Goal: Check status: Check status

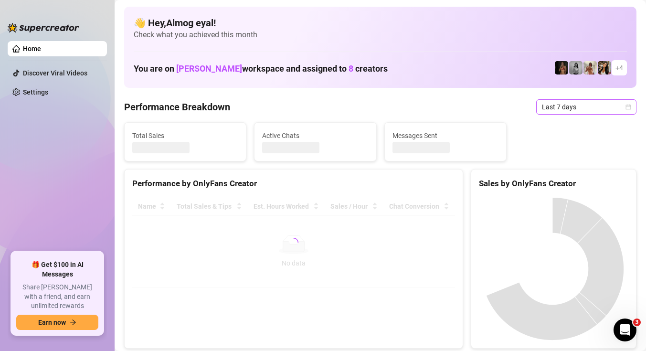
click at [549, 110] on span "Last 7 days" at bounding box center [586, 107] width 89 height 14
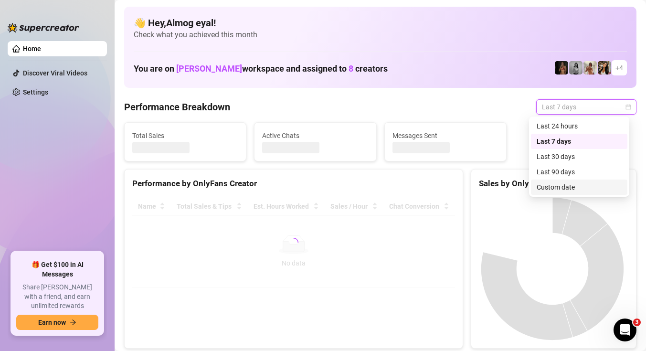
click at [556, 189] on div "Custom date" at bounding box center [579, 187] width 85 height 11
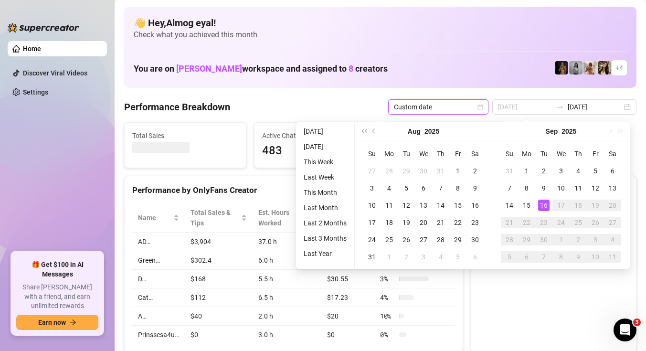
type input "[DATE]"
click at [542, 200] on div "16" at bounding box center [543, 205] width 11 height 11
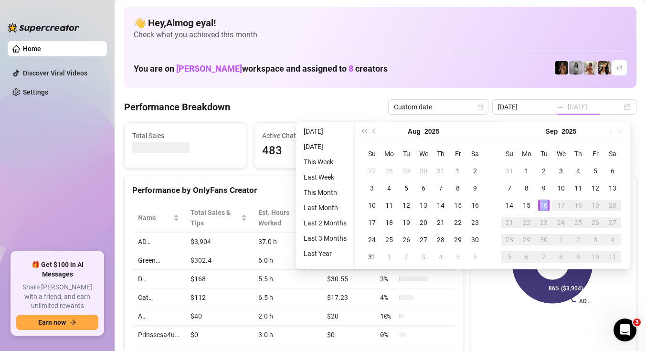
click at [542, 200] on div "16" at bounding box center [543, 205] width 11 height 11
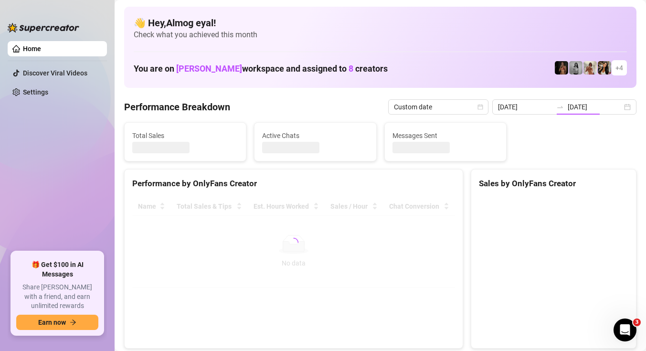
type input "[DATE]"
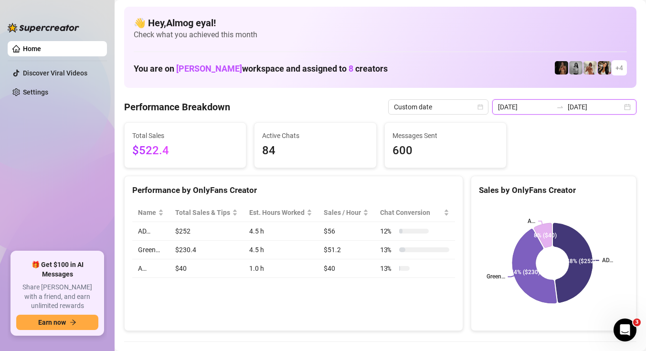
click at [542, 106] on input "[DATE]" at bounding box center [525, 107] width 54 height 11
click at [430, 307] on div "Performance by OnlyFans Creator Name Total Sales & Tips Est. Hours Worked Sales…" at bounding box center [293, 254] width 339 height 156
click at [251, 241] on td "4.5 h" at bounding box center [280, 231] width 74 height 19
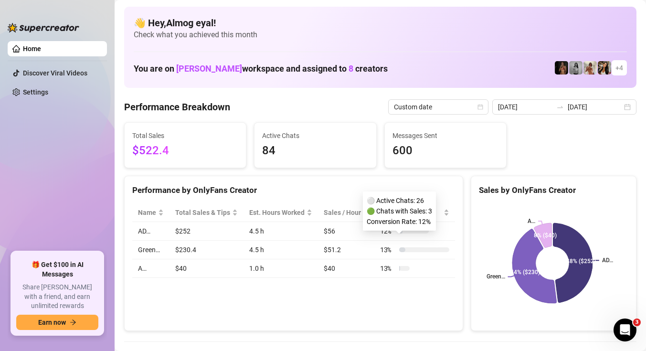
click at [419, 236] on div "12 %" at bounding box center [404, 231] width 49 height 11
click at [445, 256] on td "13 %" at bounding box center [414, 250] width 81 height 19
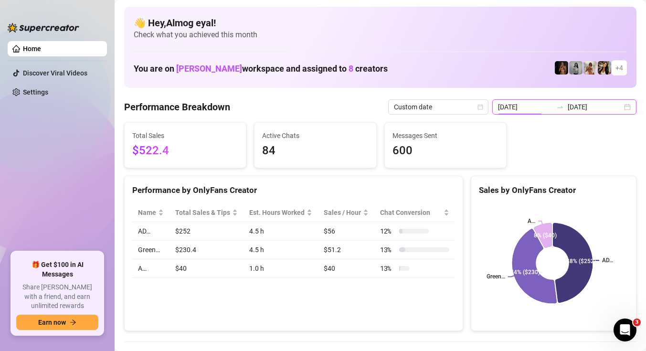
click at [546, 104] on input "[DATE]" at bounding box center [525, 107] width 54 height 11
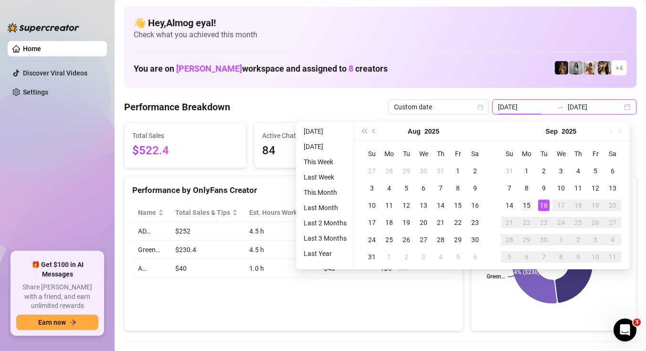
type input "[DATE]"
click at [528, 207] on div "15" at bounding box center [526, 205] width 11 height 11
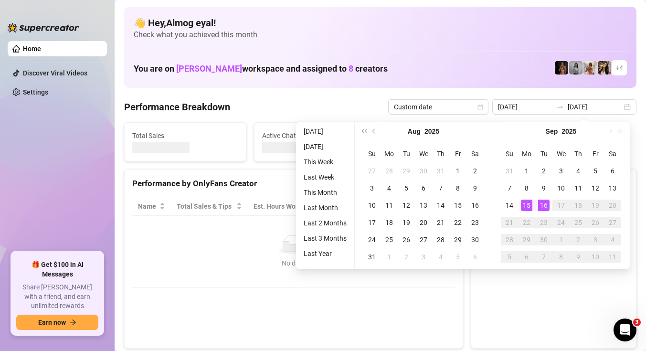
type input "[DATE]"
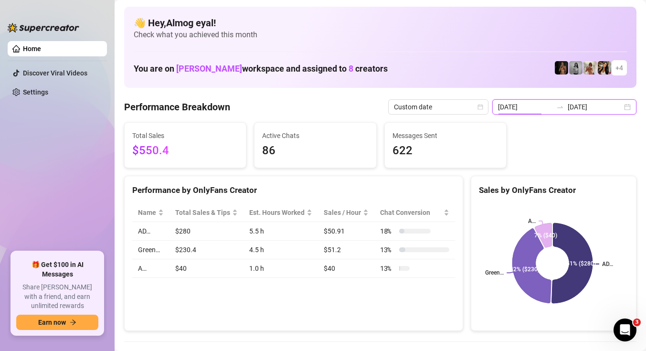
click at [533, 107] on input "[DATE]" at bounding box center [525, 107] width 54 height 11
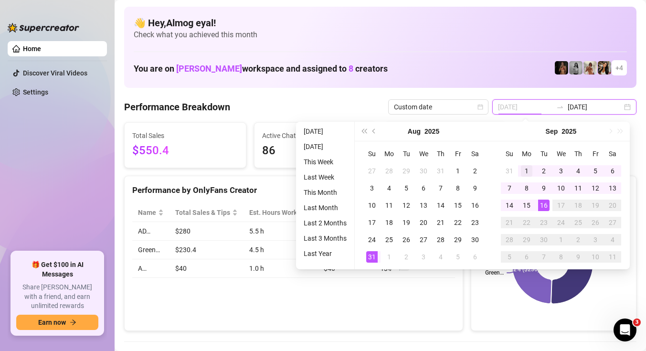
type input "[DATE]"
click at [524, 169] on div "1" at bounding box center [526, 170] width 11 height 11
type input "[DATE]"
click at [545, 205] on div "16" at bounding box center [543, 205] width 11 height 11
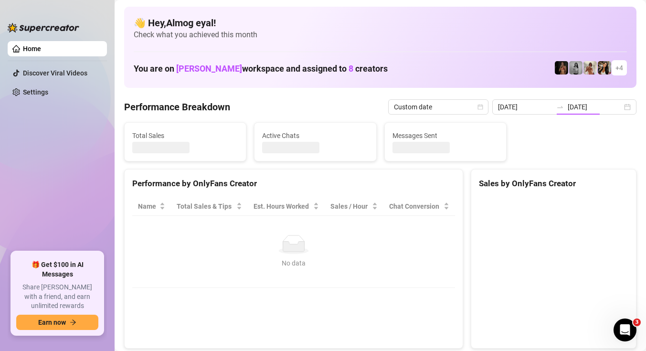
type input "[DATE]"
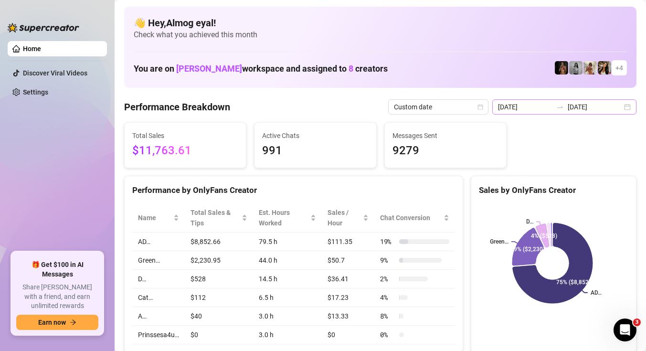
click at [560, 108] on div at bounding box center [559, 107] width 15 height 8
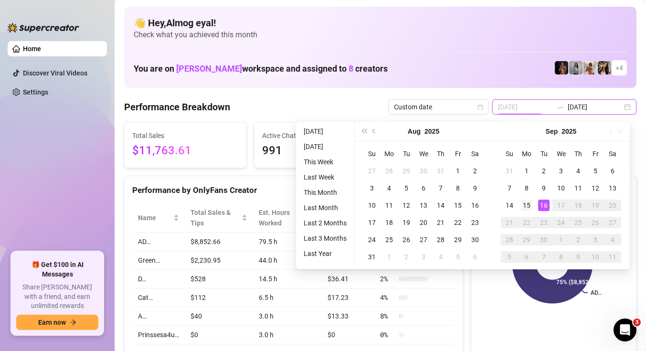
type input "[DATE]"
click at [529, 204] on div "15" at bounding box center [526, 205] width 11 height 11
click at [549, 204] on td "16" at bounding box center [543, 205] width 17 height 17
type input "[DATE]"
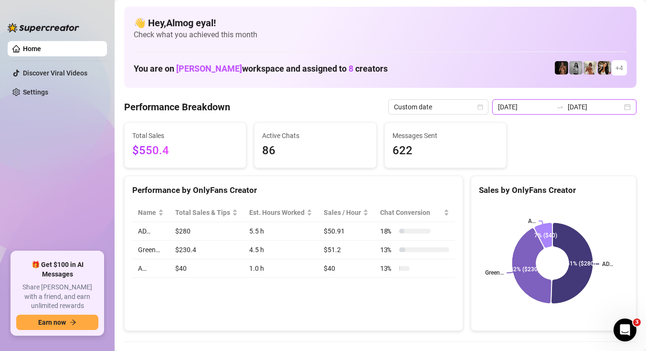
click at [546, 106] on input "[DATE]" at bounding box center [525, 107] width 54 height 11
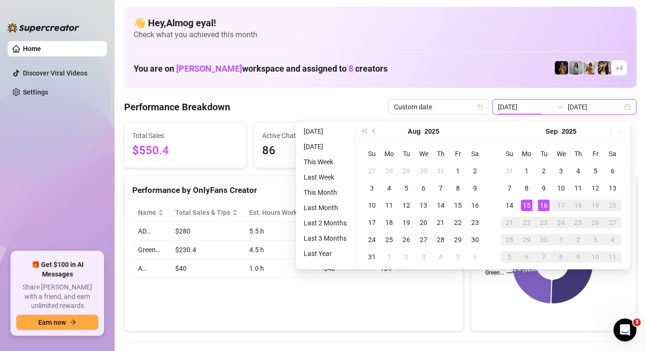
type input "[DATE]"
click at [546, 207] on div "16" at bounding box center [543, 205] width 11 height 11
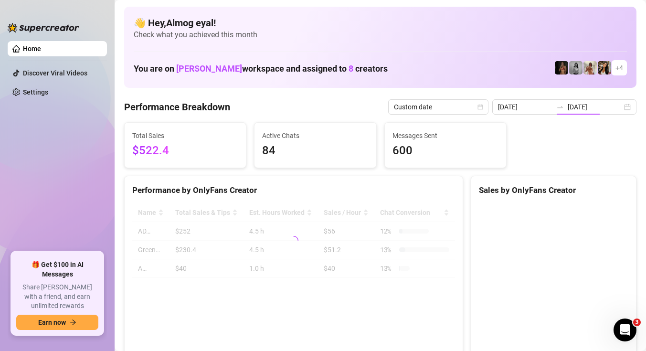
type input "[DATE]"
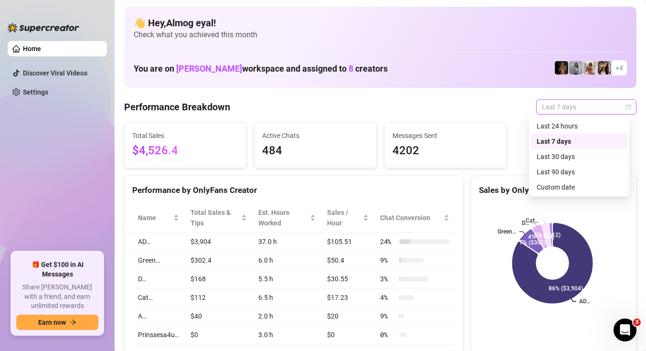
click at [572, 112] on span "Last 7 days" at bounding box center [586, 107] width 89 height 14
click at [578, 184] on div "Custom date" at bounding box center [579, 187] width 85 height 11
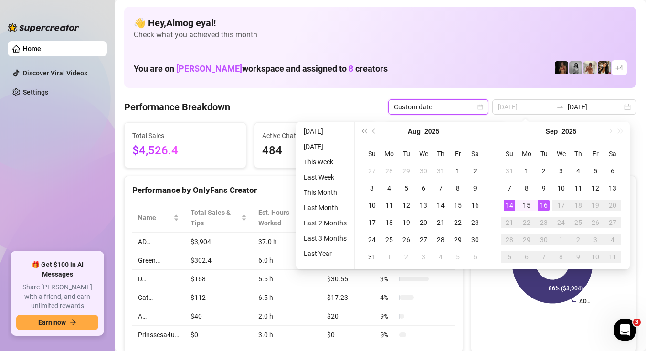
type input "[DATE]"
click at [547, 201] on div "16" at bounding box center [543, 205] width 11 height 11
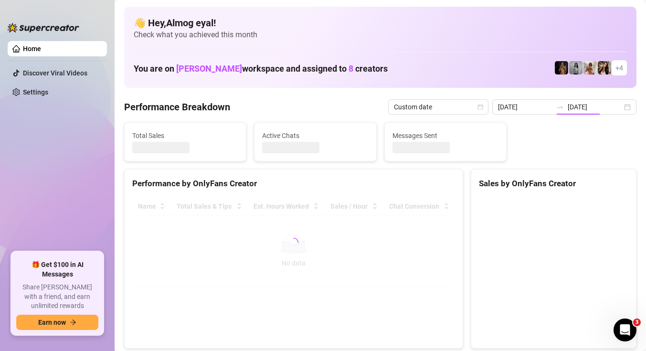
type input "[DATE]"
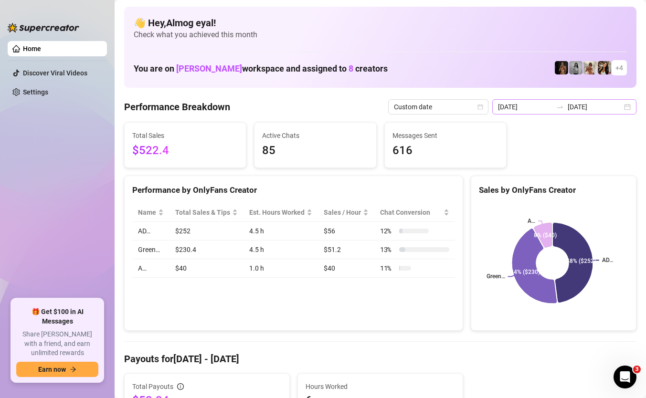
click at [533, 101] on div "2025-09-16 2025-09-16" at bounding box center [564, 106] width 144 height 15
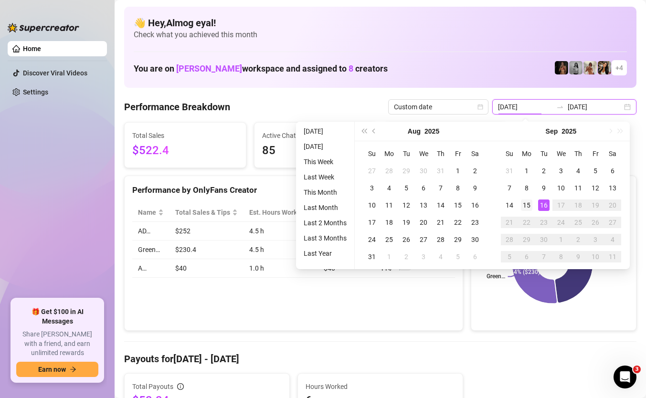
type input "[DATE]"
click at [531, 209] on div "15" at bounding box center [526, 205] width 11 height 11
click at [548, 205] on div "16" at bounding box center [543, 205] width 11 height 11
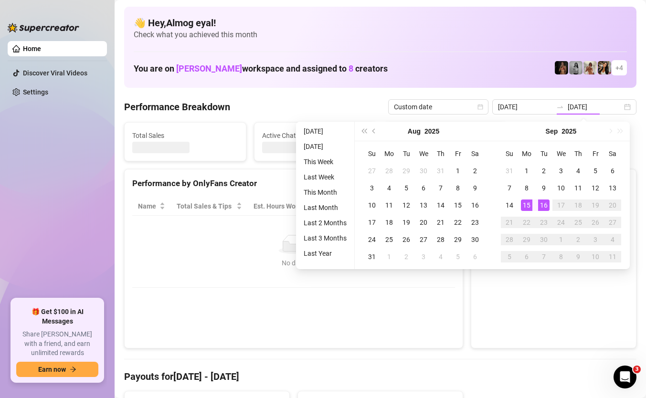
type input "[DATE]"
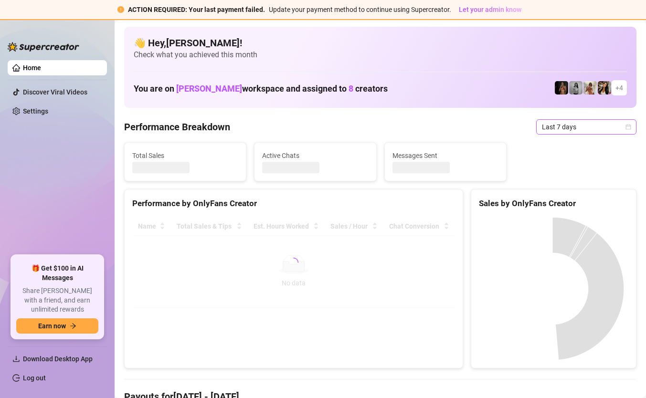
click at [550, 123] on span "Last 7 days" at bounding box center [586, 127] width 89 height 14
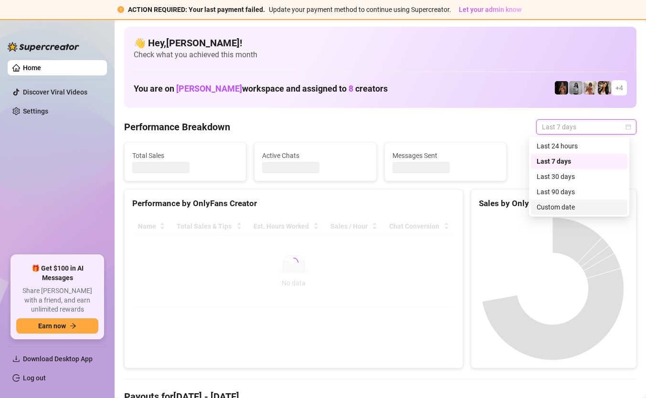
click at [579, 205] on div "Custom date" at bounding box center [579, 207] width 85 height 11
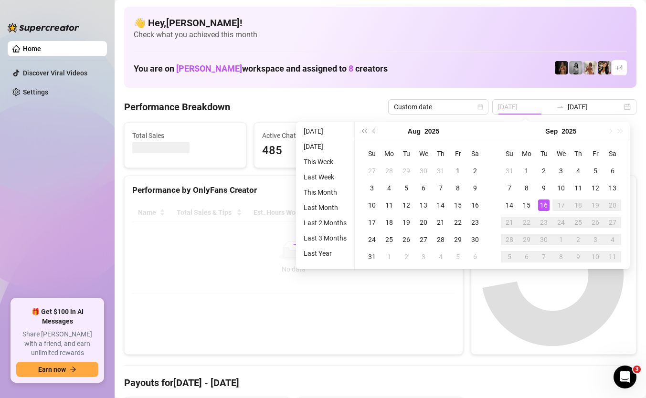
click at [546, 205] on div "16" at bounding box center [543, 205] width 11 height 11
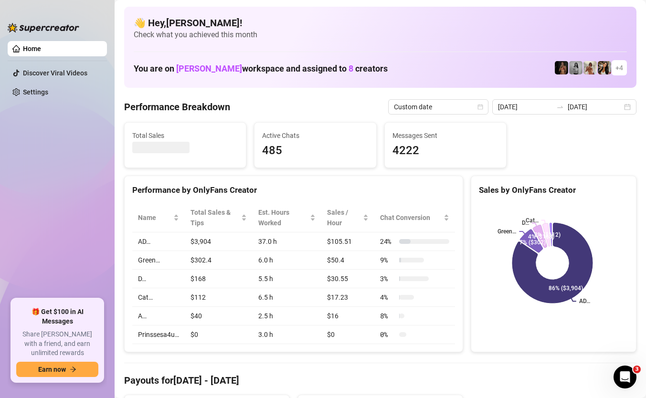
click at [536, 107] on input "[DATE]" at bounding box center [525, 107] width 54 height 11
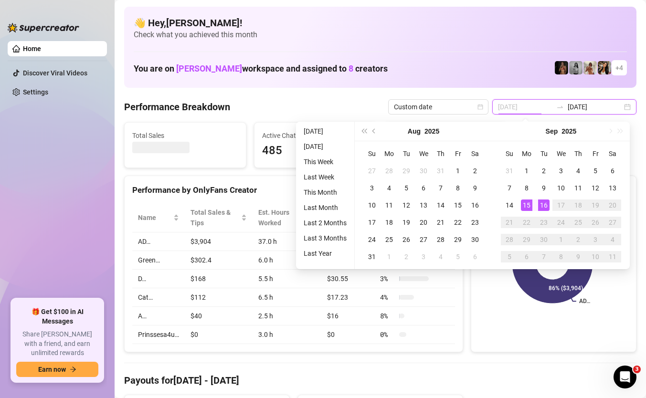
type input "[DATE]"
click at [545, 205] on div "16" at bounding box center [543, 205] width 11 height 11
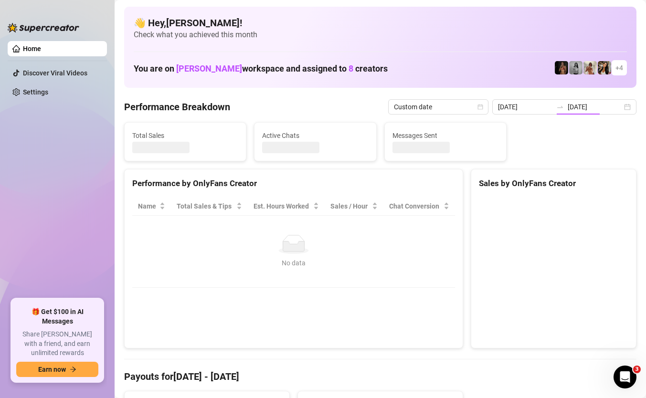
type input "[DATE]"
click at [479, 293] on canvas at bounding box center [552, 268] width 147 height 143
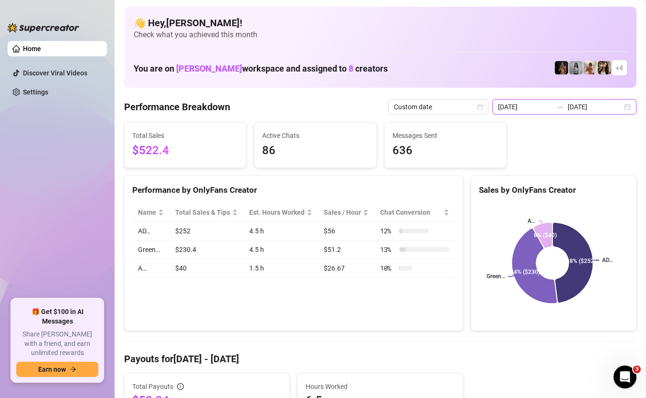
click at [549, 109] on input "[DATE]" at bounding box center [525, 107] width 54 height 11
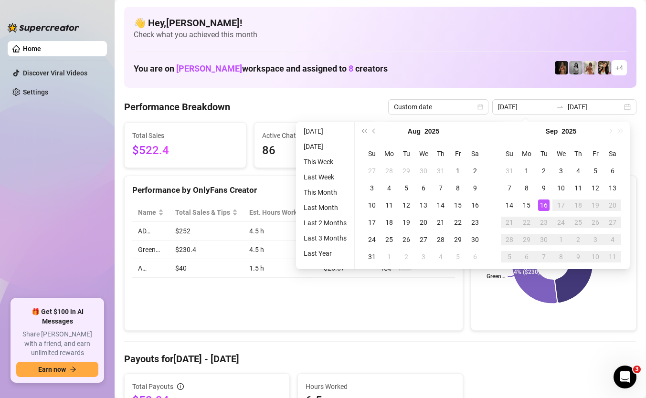
click at [456, 276] on div "Name Total Sales & Tips Est. Hours Worked Sales / Hour Chat Conversion AD… $252…" at bounding box center [294, 241] width 338 height 90
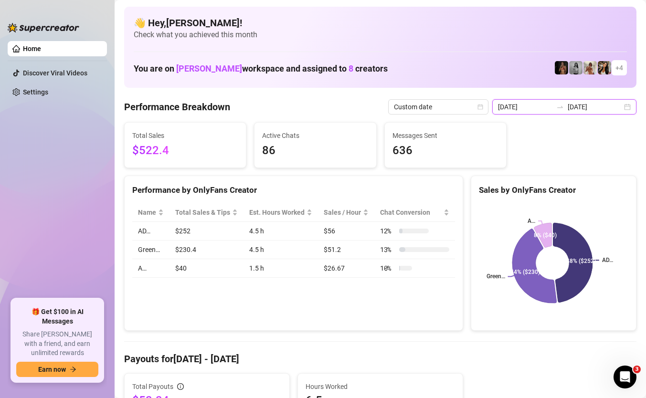
click at [540, 108] on input "[DATE]" at bounding box center [525, 107] width 54 height 11
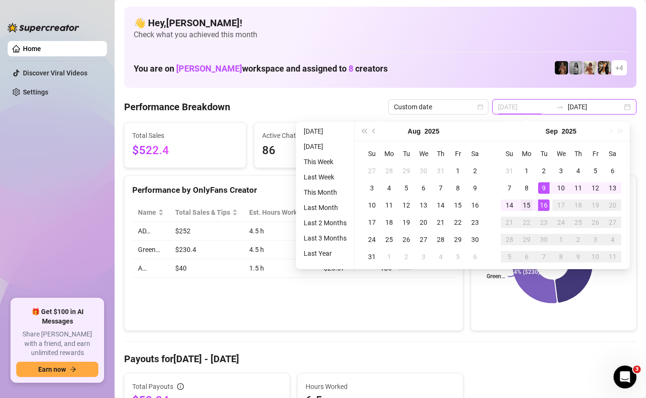
type input "[DATE]"
click at [529, 206] on div "15" at bounding box center [526, 205] width 11 height 11
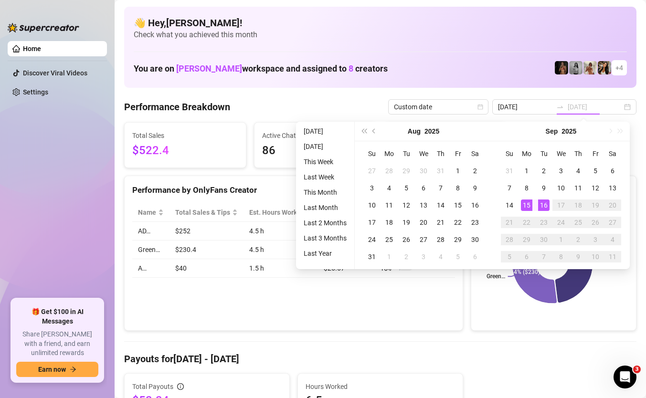
click at [542, 200] on div "16" at bounding box center [543, 205] width 11 height 11
type input "[DATE]"
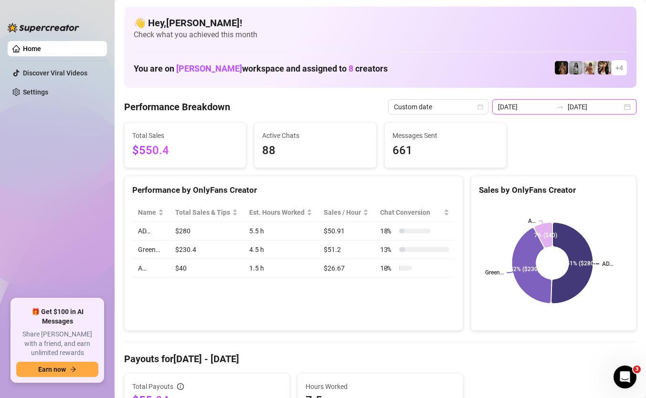
click at [531, 110] on input "[DATE]" at bounding box center [525, 107] width 54 height 11
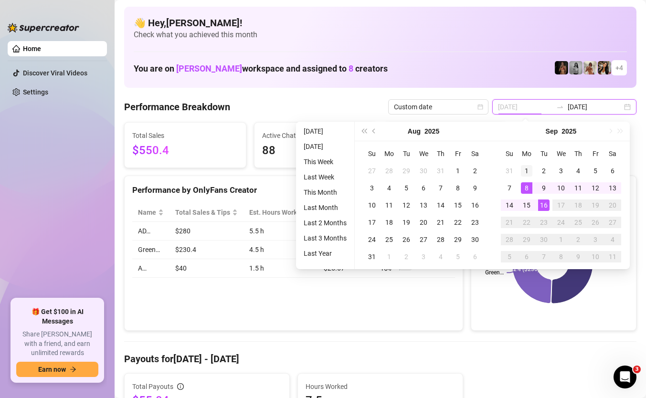
type input "[DATE]"
click at [522, 173] on div "1" at bounding box center [526, 170] width 11 height 11
type input "[DATE]"
click at [547, 205] on div "16" at bounding box center [543, 205] width 11 height 11
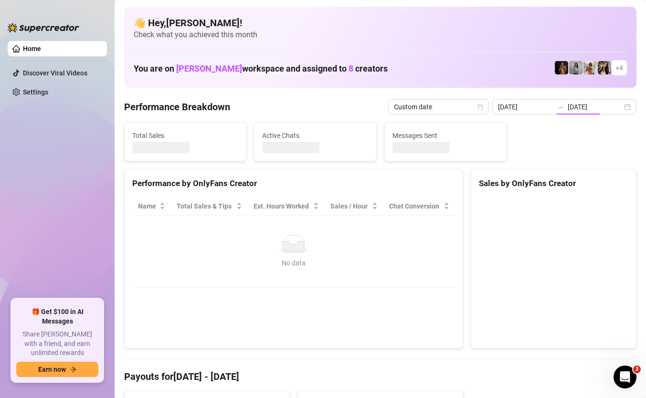
type input "[DATE]"
click at [511, 267] on canvas at bounding box center [552, 268] width 147 height 143
